Goal: Navigation & Orientation: Understand site structure

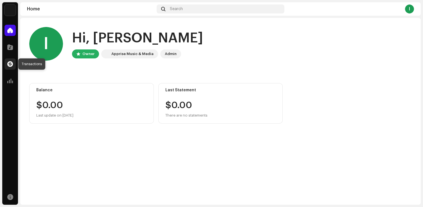
click at [11, 65] on span at bounding box center [10, 64] width 6 height 5
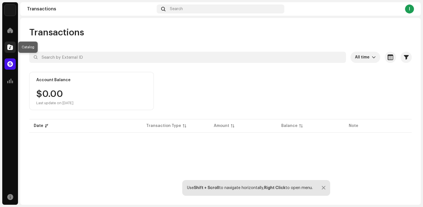
click at [9, 48] on span at bounding box center [10, 47] width 6 height 5
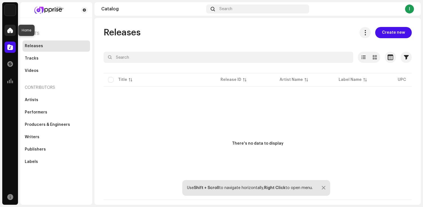
click at [8, 33] on span at bounding box center [10, 30] width 6 height 5
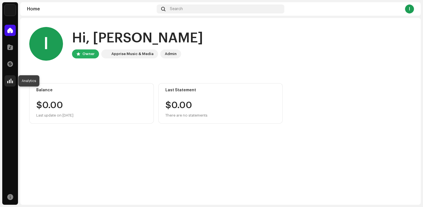
click at [8, 81] on span at bounding box center [10, 81] width 6 height 5
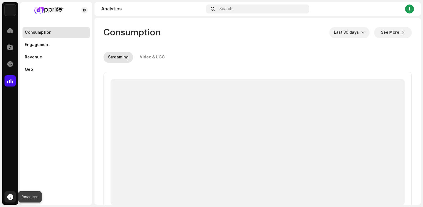
click at [8, 196] on span at bounding box center [10, 197] width 6 height 5
